Goal: Find specific page/section: Find specific page/section

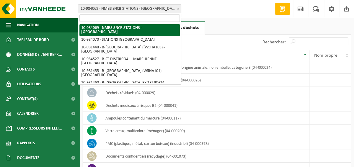
click at [178, 7] on span at bounding box center [178, 9] width 6 height 8
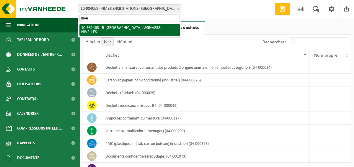
type input "nive"
select select "161986"
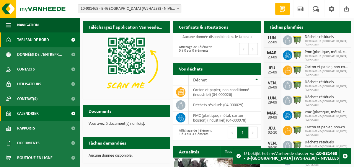
click at [46, 111] on link "Calendrier" at bounding box center [40, 113] width 80 height 15
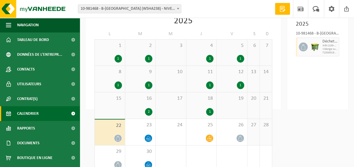
scroll to position [49, 0]
